Goal: Transaction & Acquisition: Purchase product/service

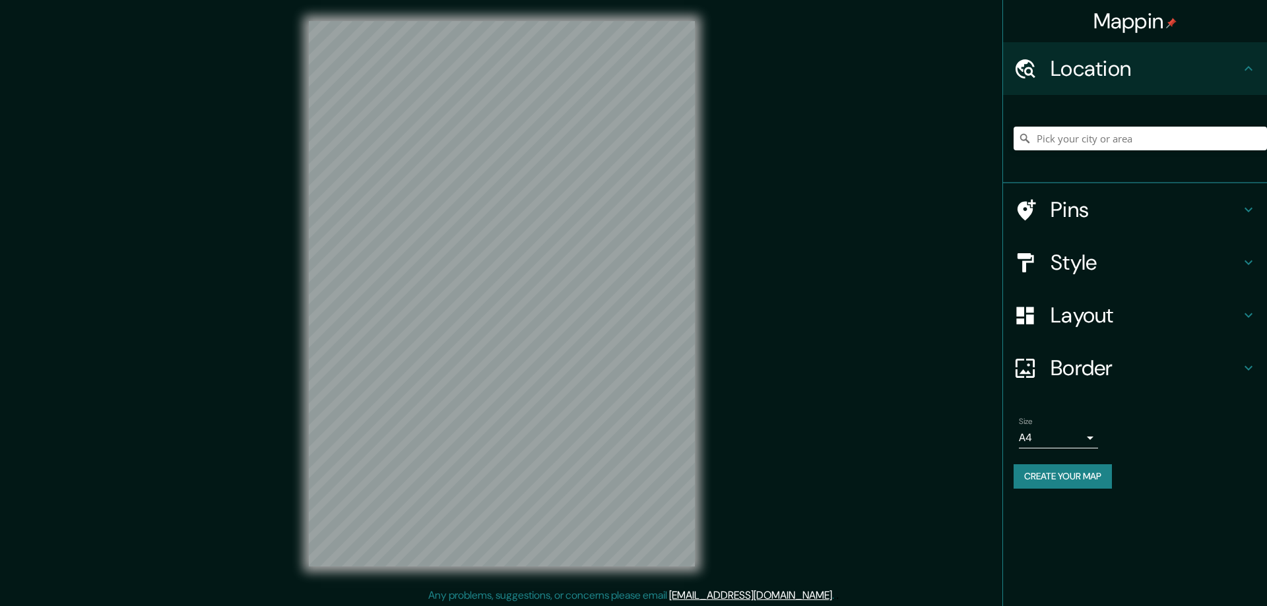
click at [1062, 260] on h4 "Style" at bounding box center [1146, 262] width 190 height 26
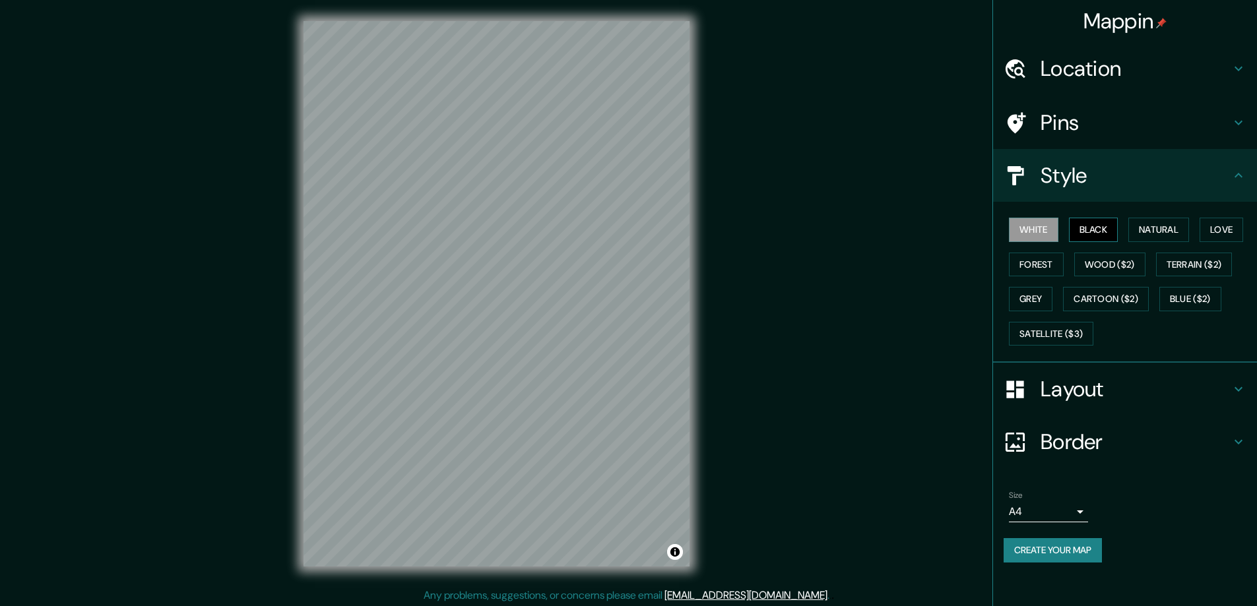
click at [1105, 224] on button "Black" at bounding box center [1093, 230] width 49 height 24
click at [1051, 387] on h4 "Layout" at bounding box center [1136, 389] width 190 height 26
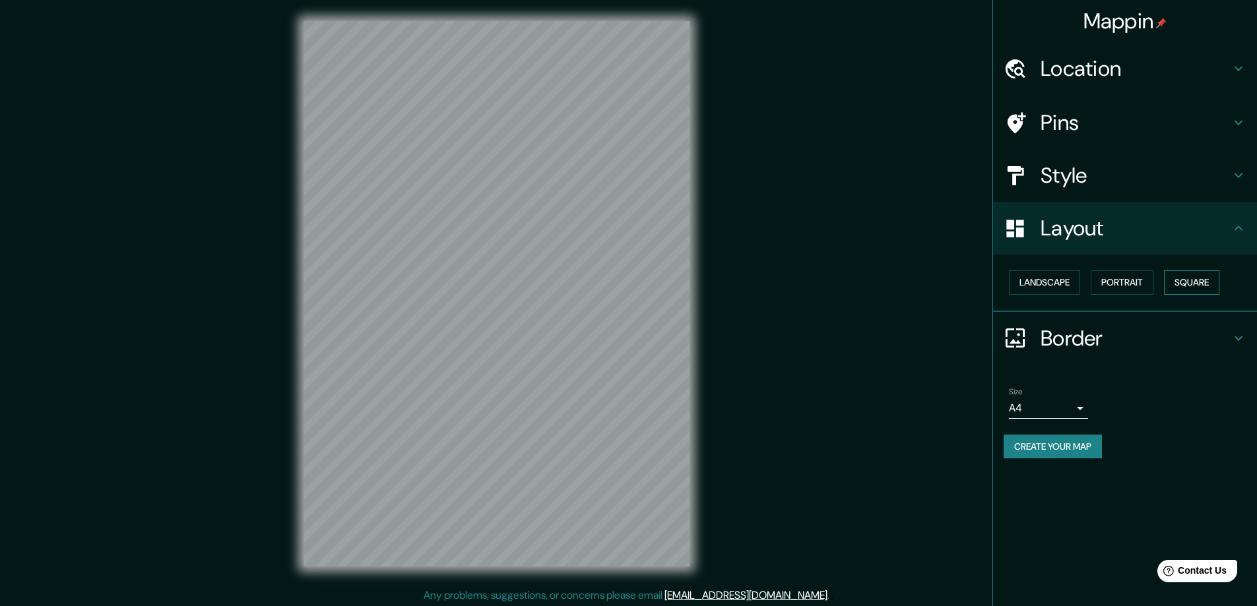
click at [1195, 279] on button "Square" at bounding box center [1191, 283] width 55 height 24
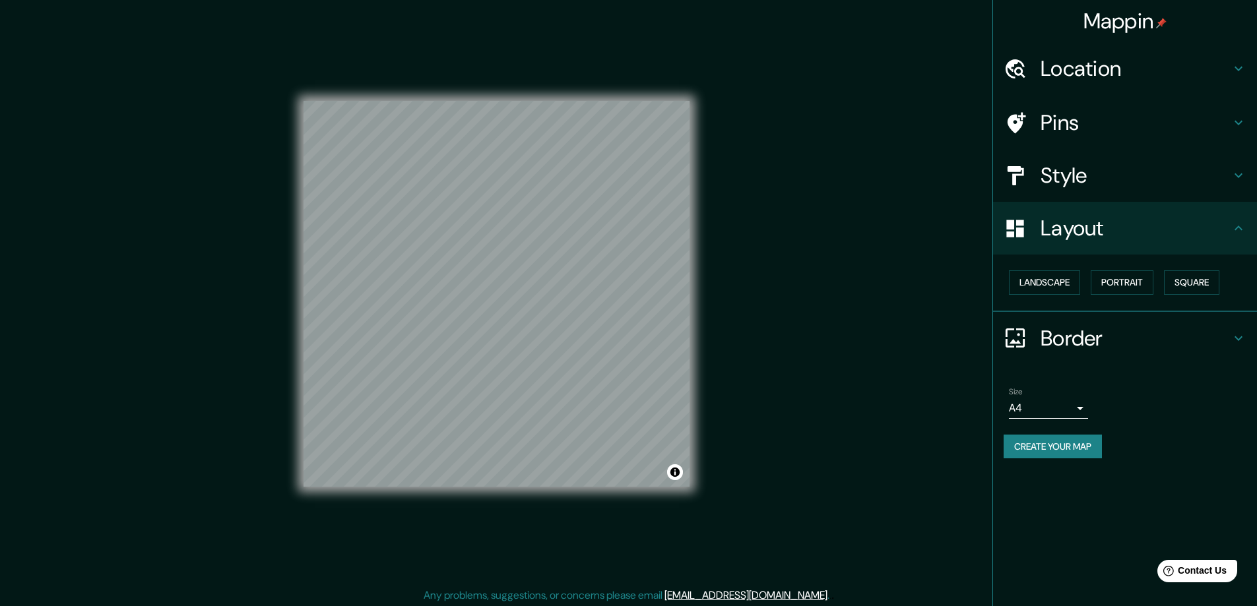
click at [1076, 408] on body "Mappin Location Pins Style Layout Landscape Portrait Square Border Choose a bor…" at bounding box center [628, 303] width 1257 height 606
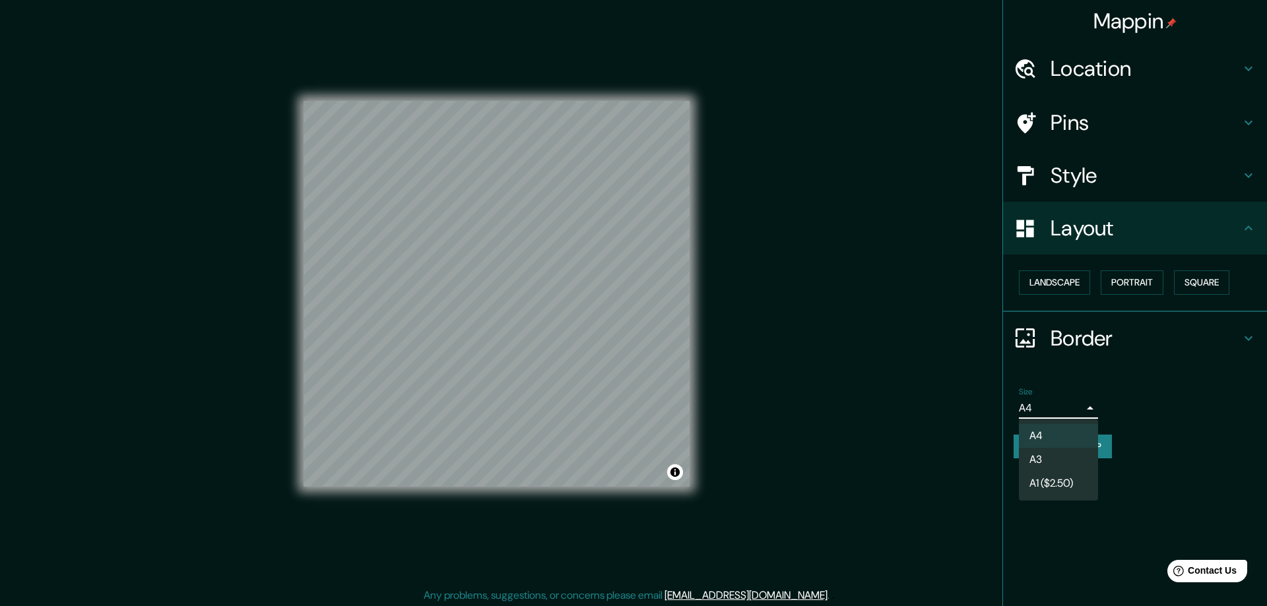
click at [1041, 454] on li "A3" at bounding box center [1058, 460] width 79 height 24
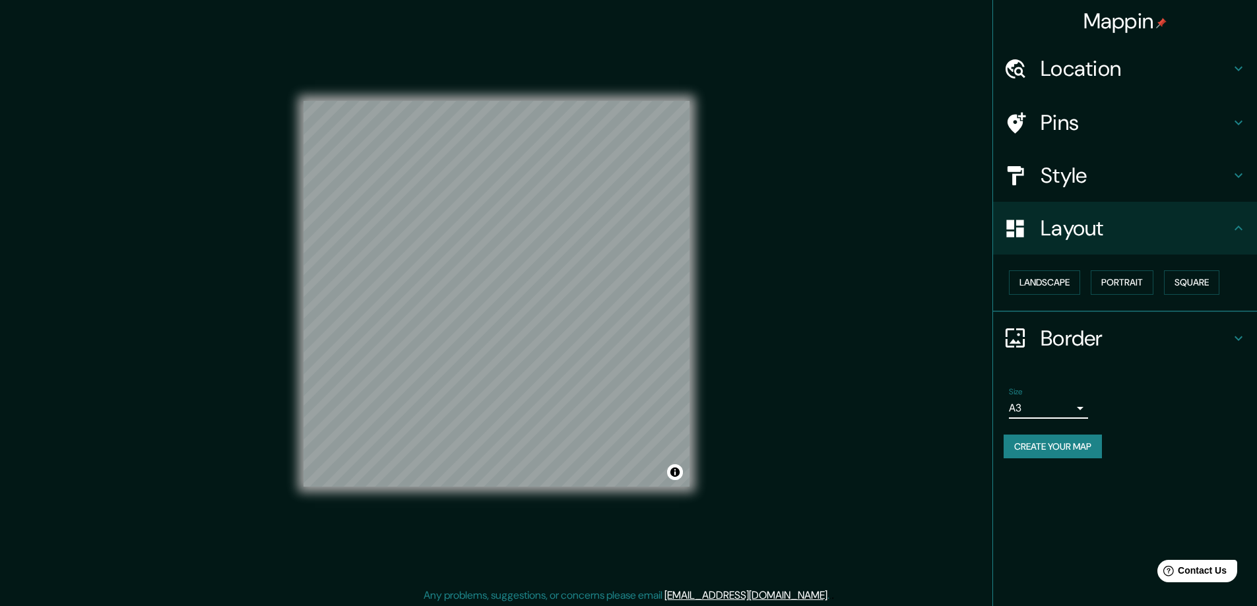
click at [1091, 61] on h4 "Location" at bounding box center [1136, 68] width 190 height 26
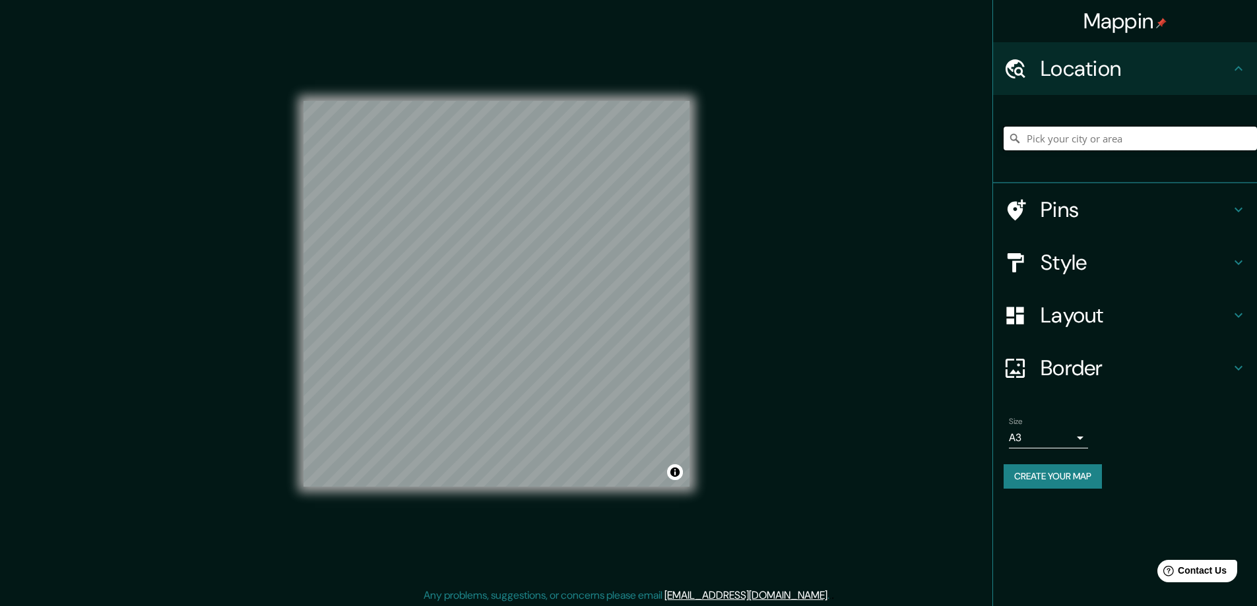
paste input "[STREET_ADDRESS]"
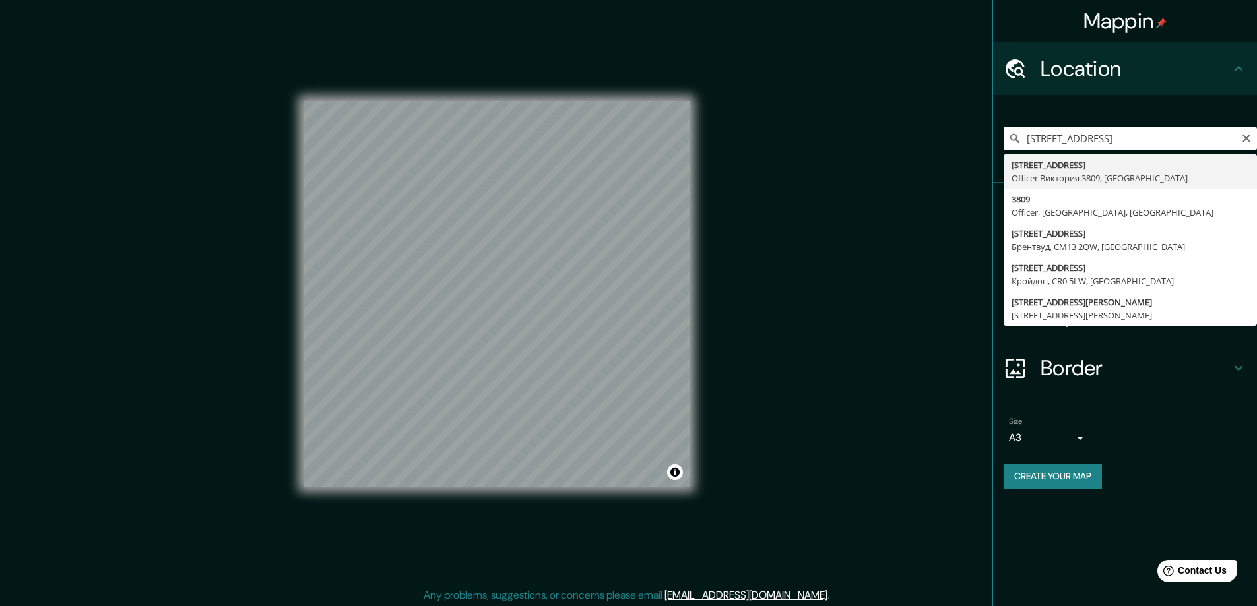
type input "[STREET_ADDRESS]"
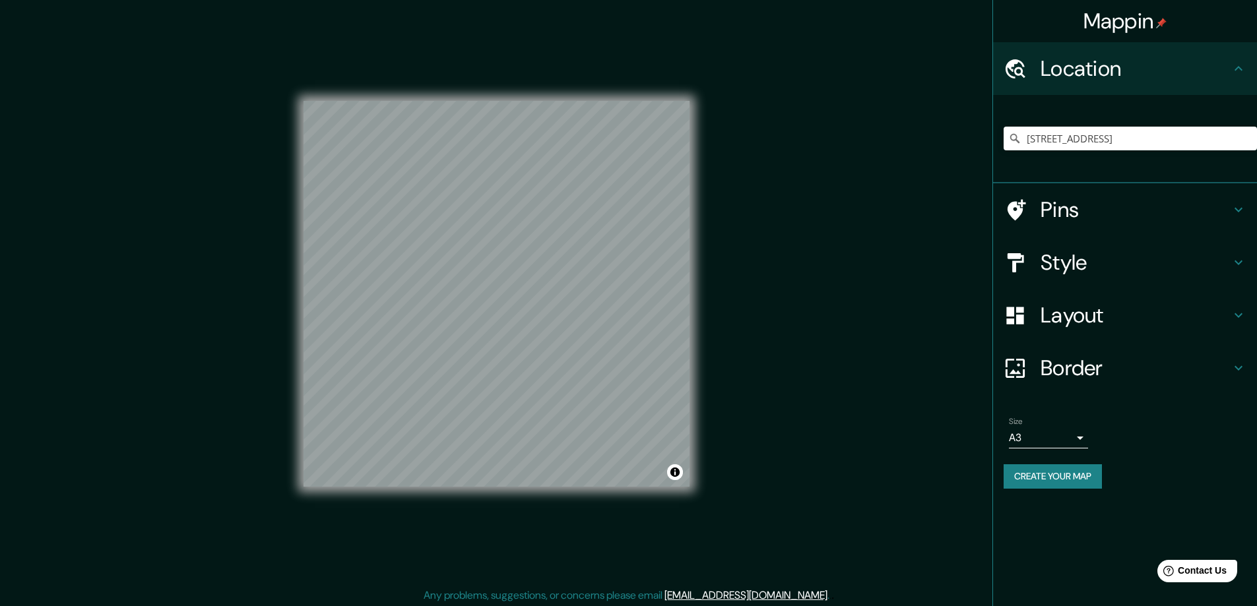
click at [1031, 471] on button "Create your map" at bounding box center [1053, 477] width 98 height 24
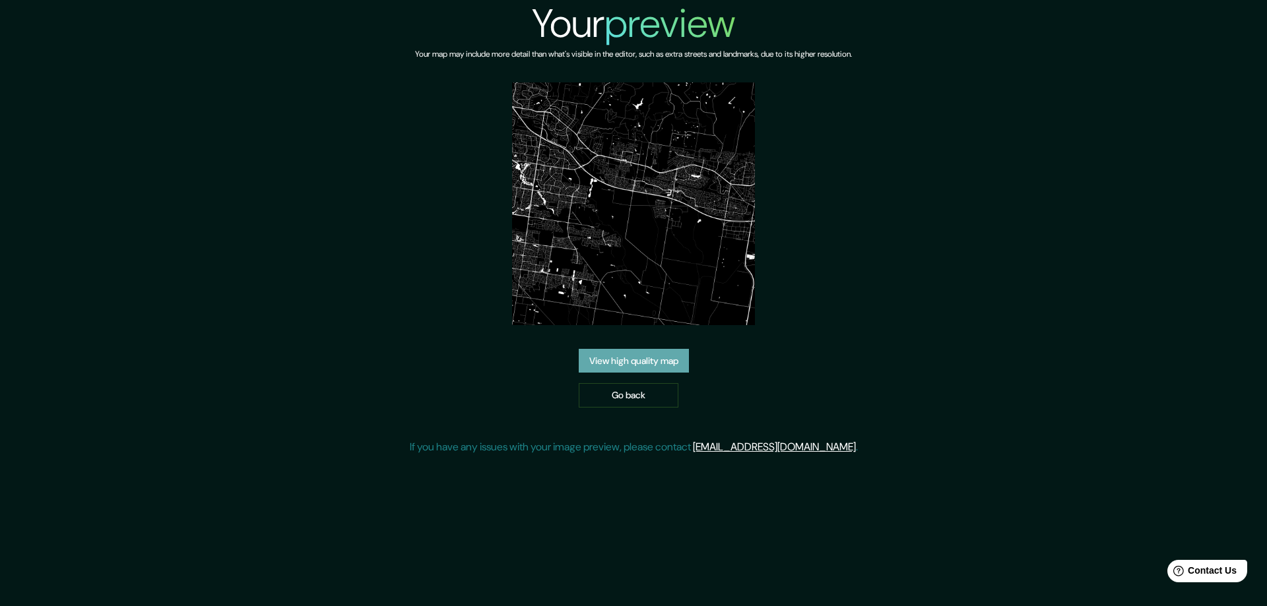
click at [614, 356] on link "View high quality map" at bounding box center [634, 361] width 110 height 24
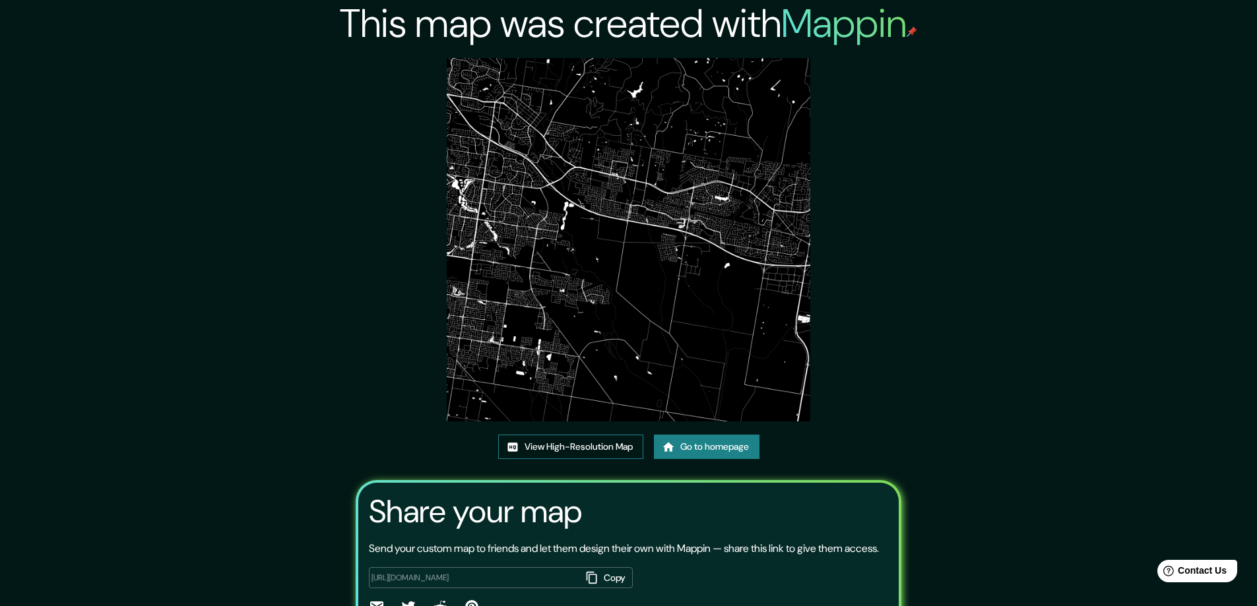
click at [548, 442] on link "View High-Resolution Map" at bounding box center [570, 447] width 145 height 24
click at [692, 443] on link "Go to homepage" at bounding box center [707, 447] width 106 height 24
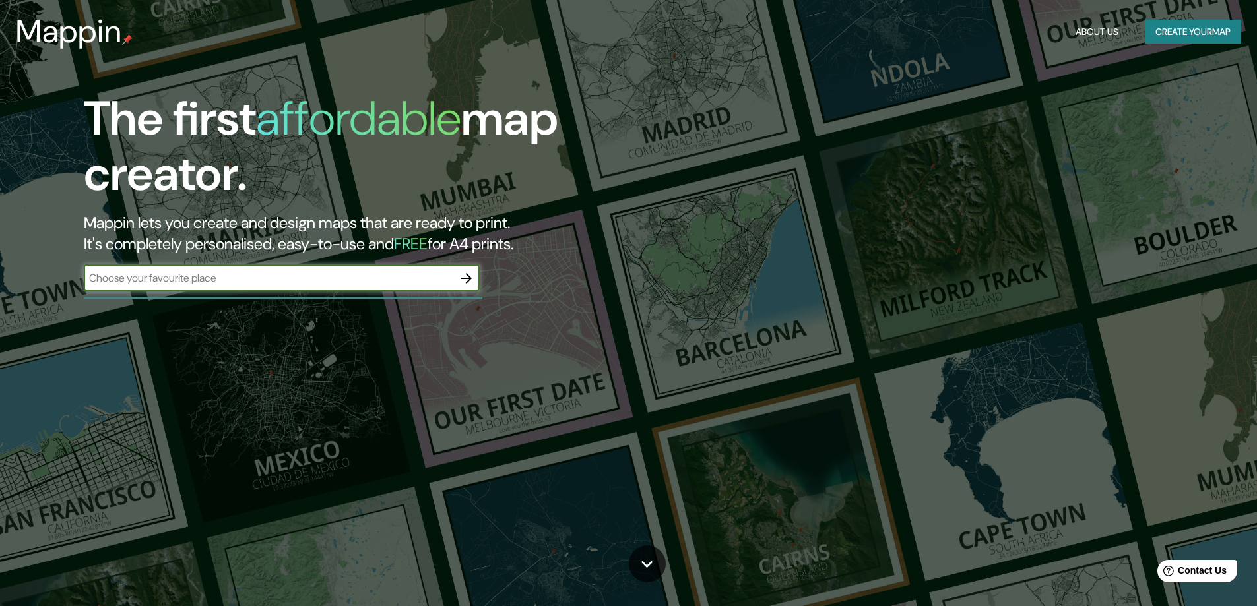
click at [465, 280] on icon "button" at bounding box center [467, 279] width 16 height 16
